Goal: Information Seeking & Learning: Learn about a topic

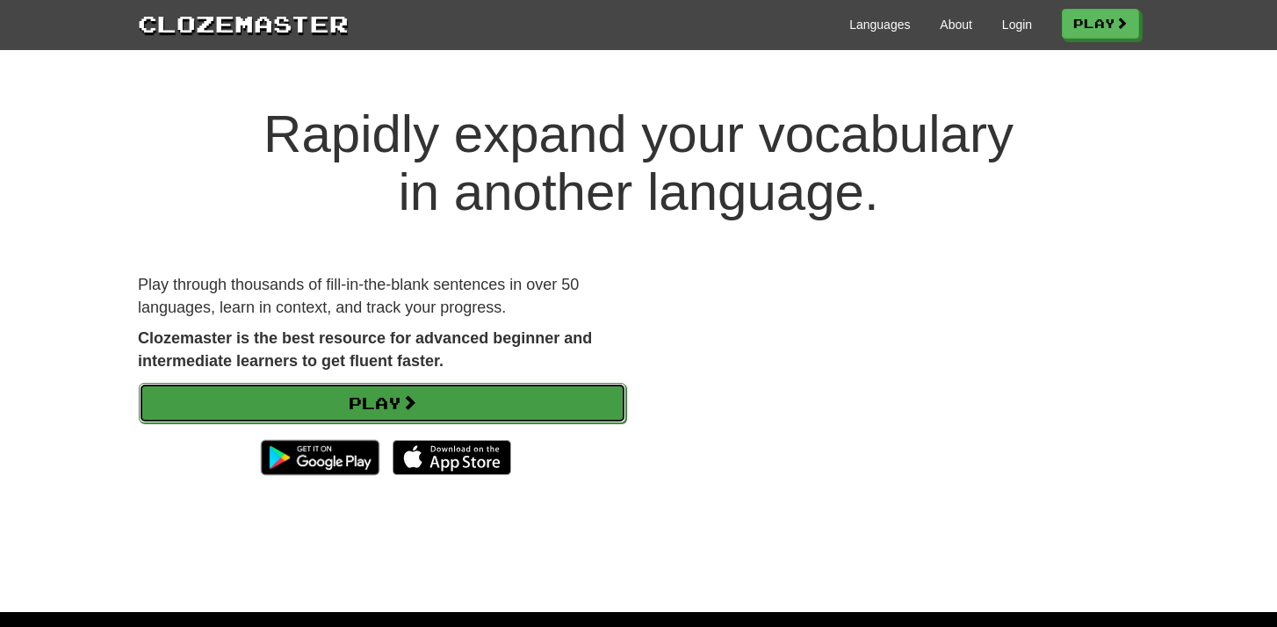
click at [527, 386] on link "Play" at bounding box center [382, 403] width 487 height 40
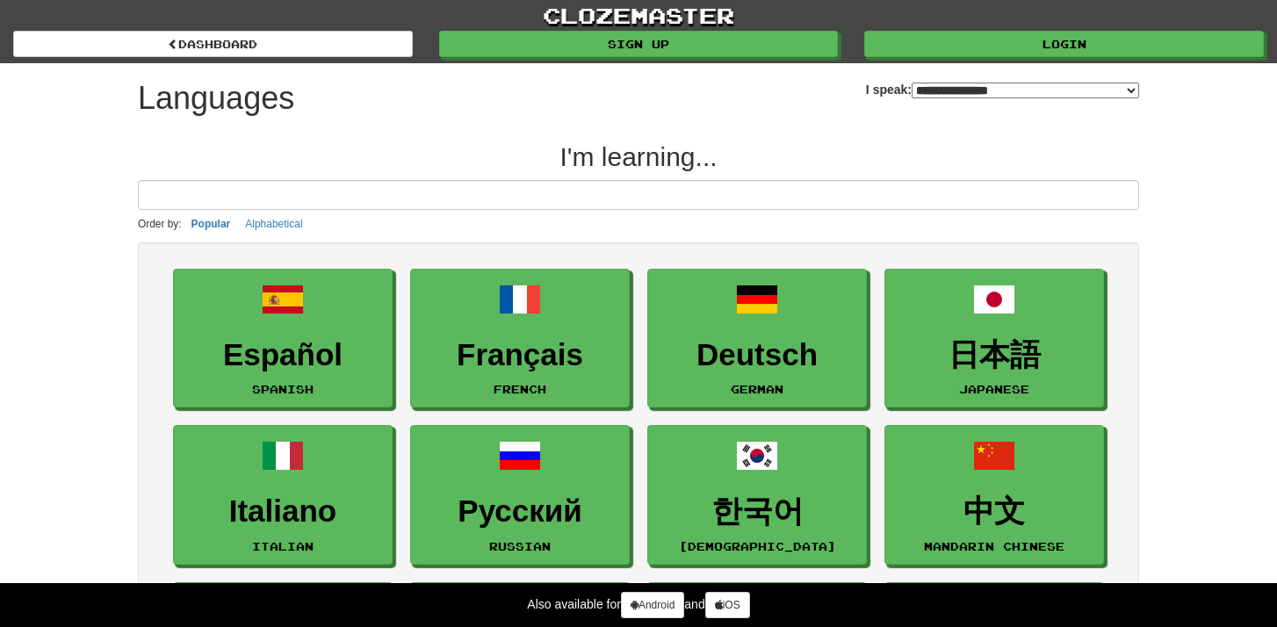
select select "*******"
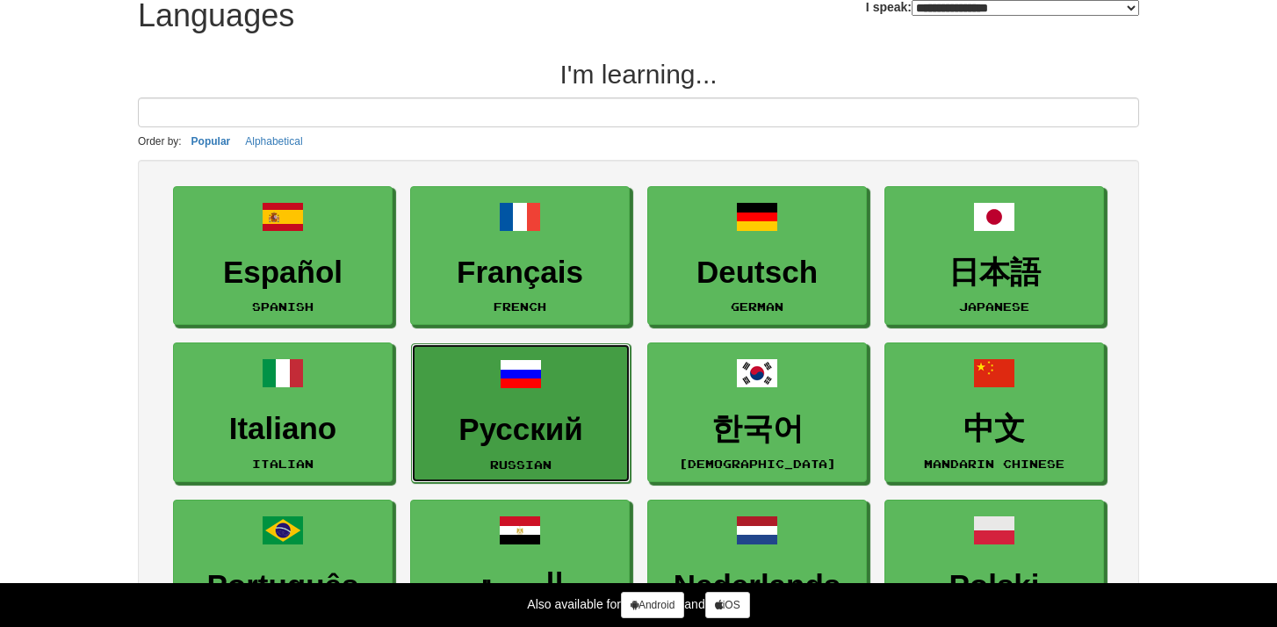
scroll to position [84, 0]
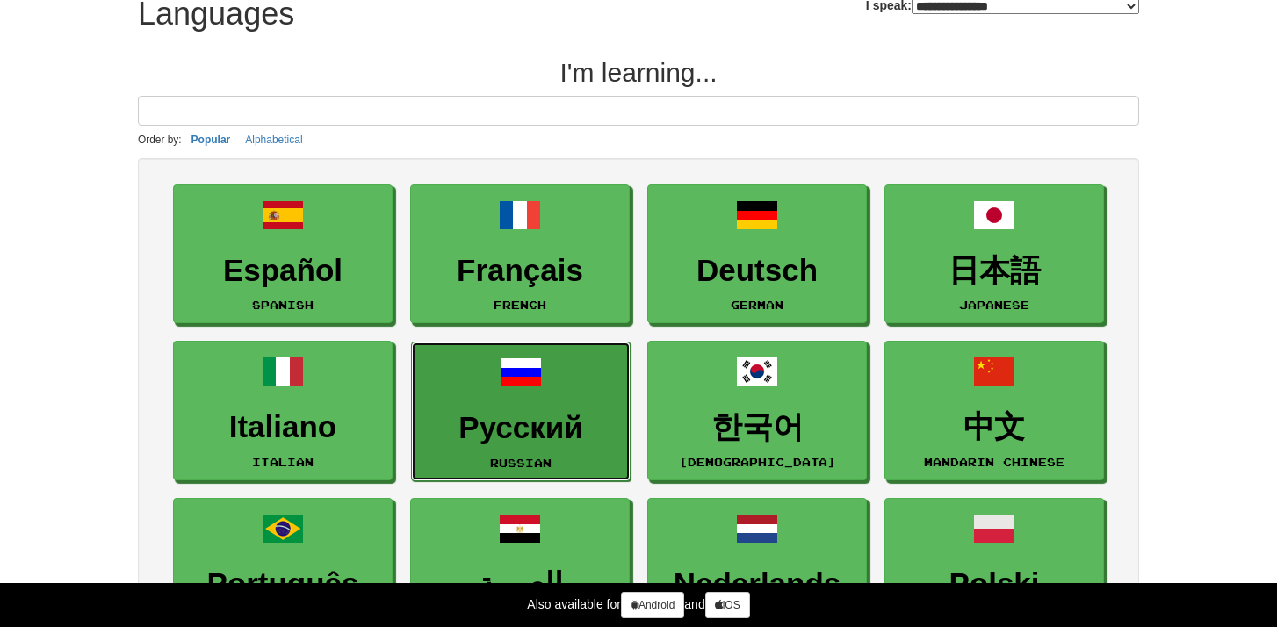
click at [548, 429] on h3 "Русский" at bounding box center [521, 428] width 200 height 34
